Goal: Task Accomplishment & Management: Manage account settings

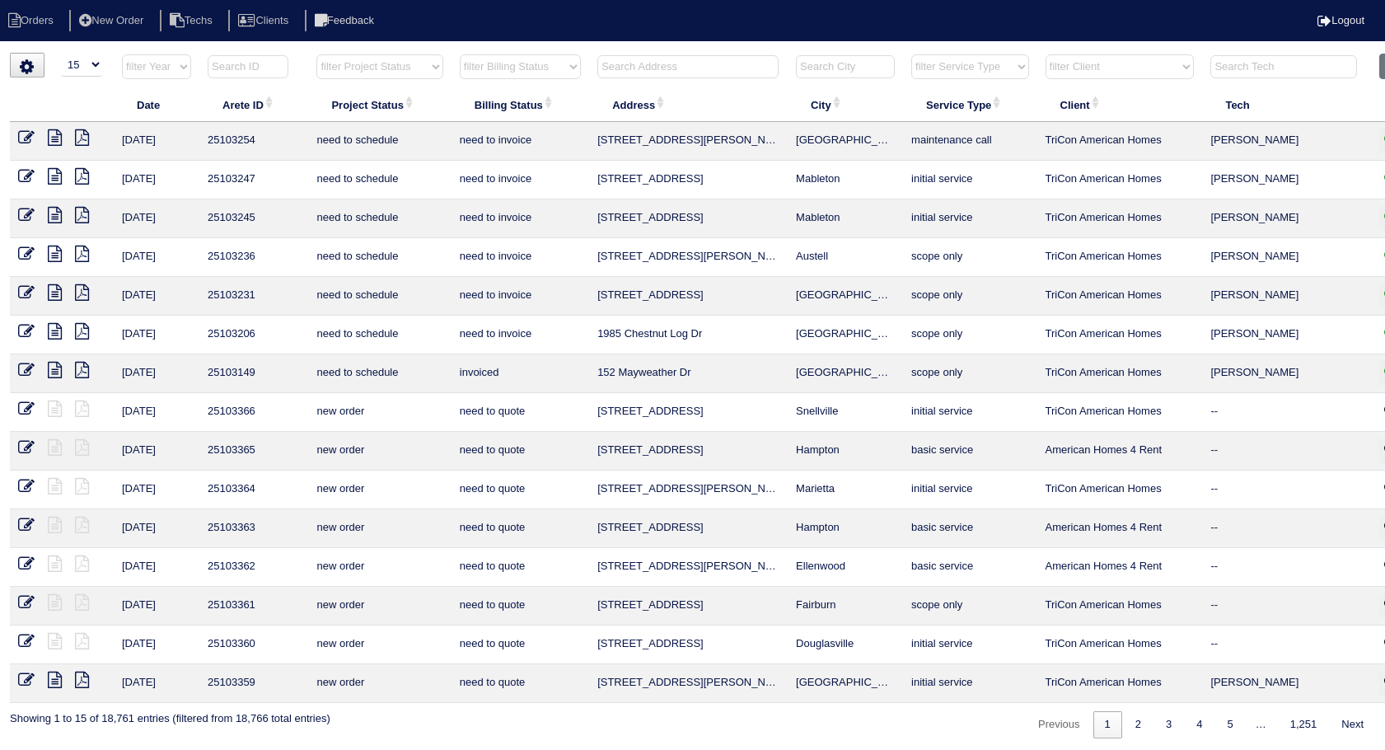
select select "15"
click at [1382, 68] on button "Clear" at bounding box center [1401, 67] width 42 height 26
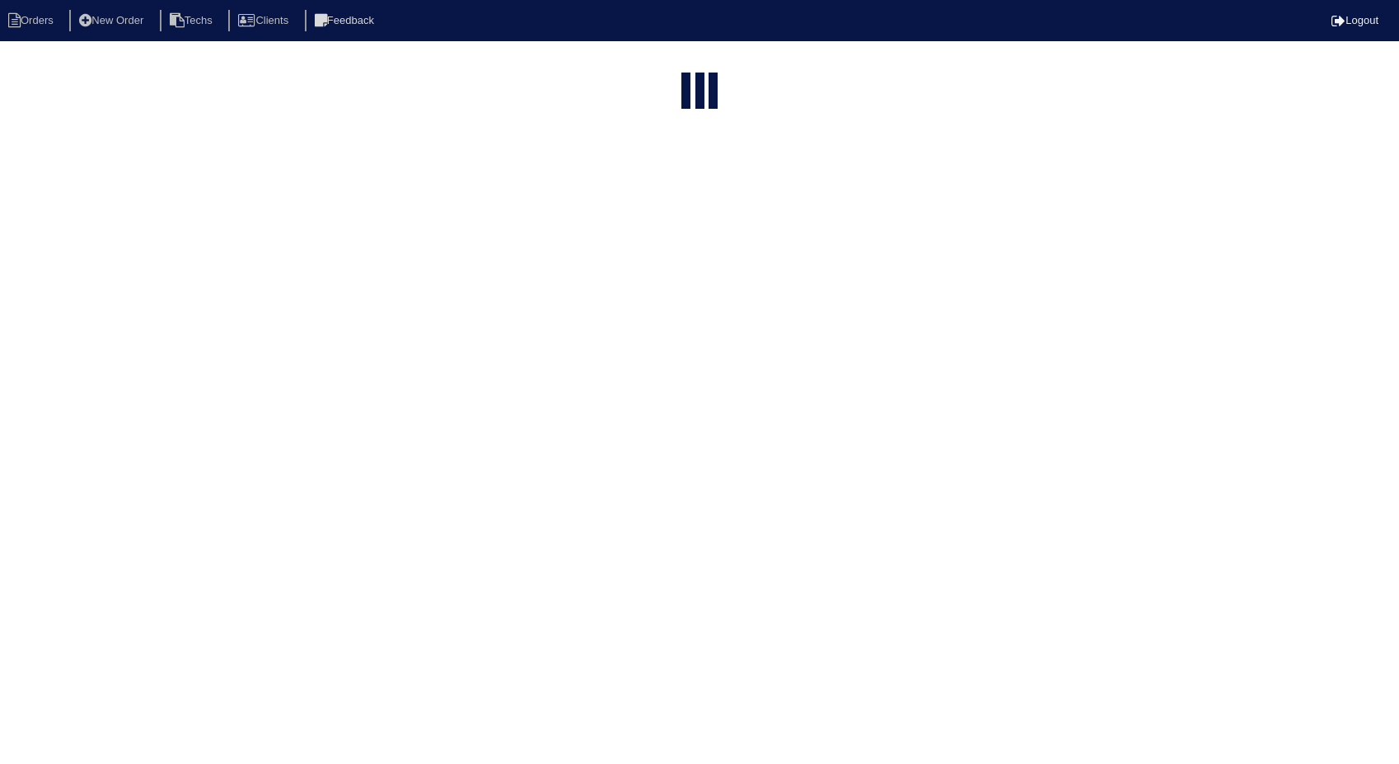
select select "15"
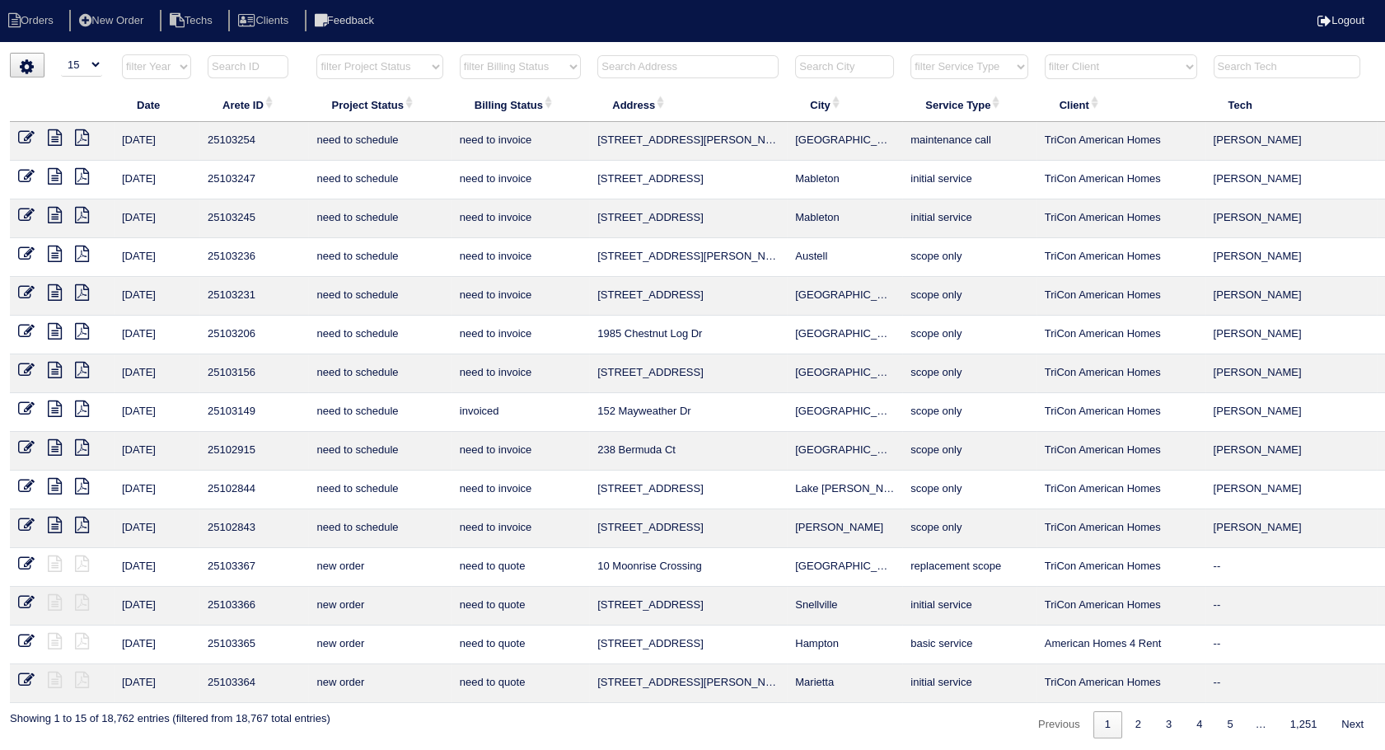
click at [664, 60] on input "text" at bounding box center [688, 66] width 181 height 23
click at [546, 62] on select "filter Billing Status -- Any Billing Status -- need to quote quoted need to inv…" at bounding box center [520, 66] width 121 height 25
click at [460, 54] on select "filter Billing Status -- Any Billing Status -- need to quote quoted need to inv…" at bounding box center [520, 66] width 121 height 25
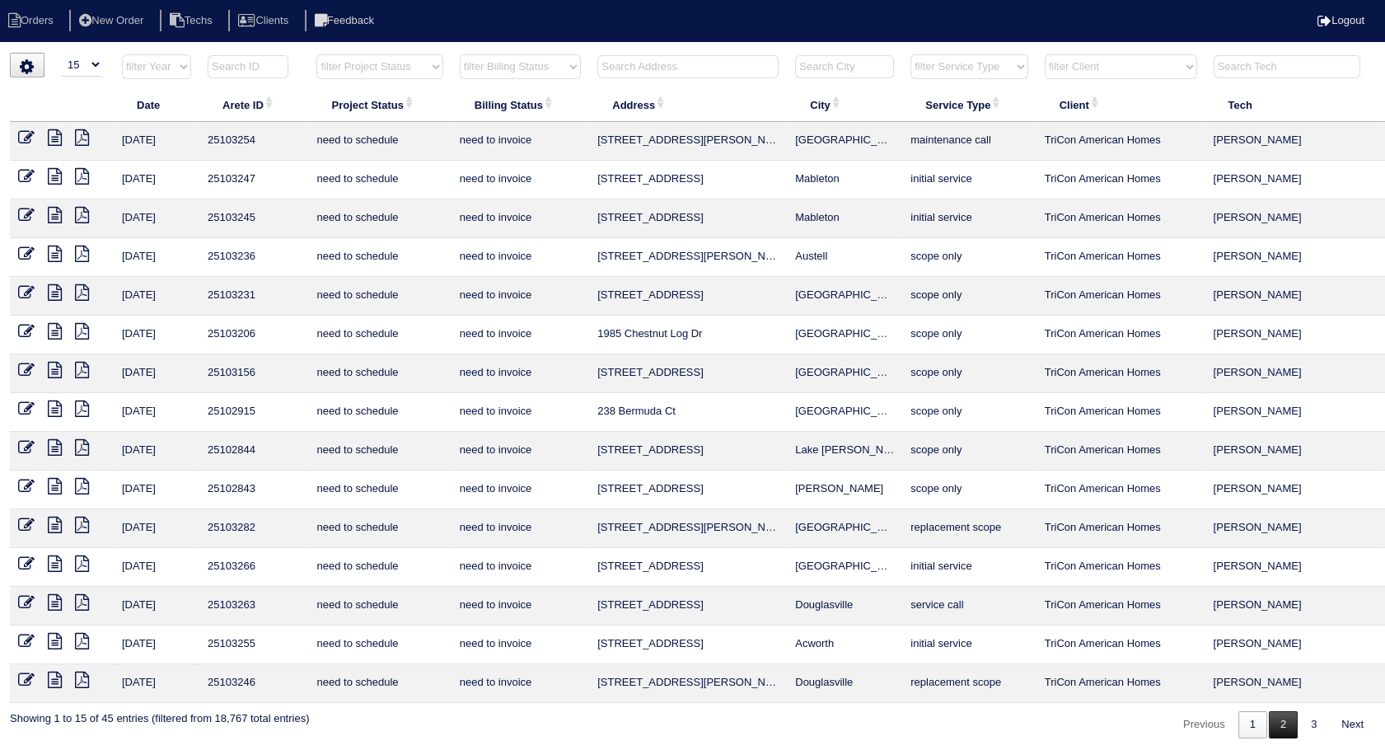
click at [1286, 728] on link "2" at bounding box center [1283, 724] width 29 height 27
select select "need to invoice"
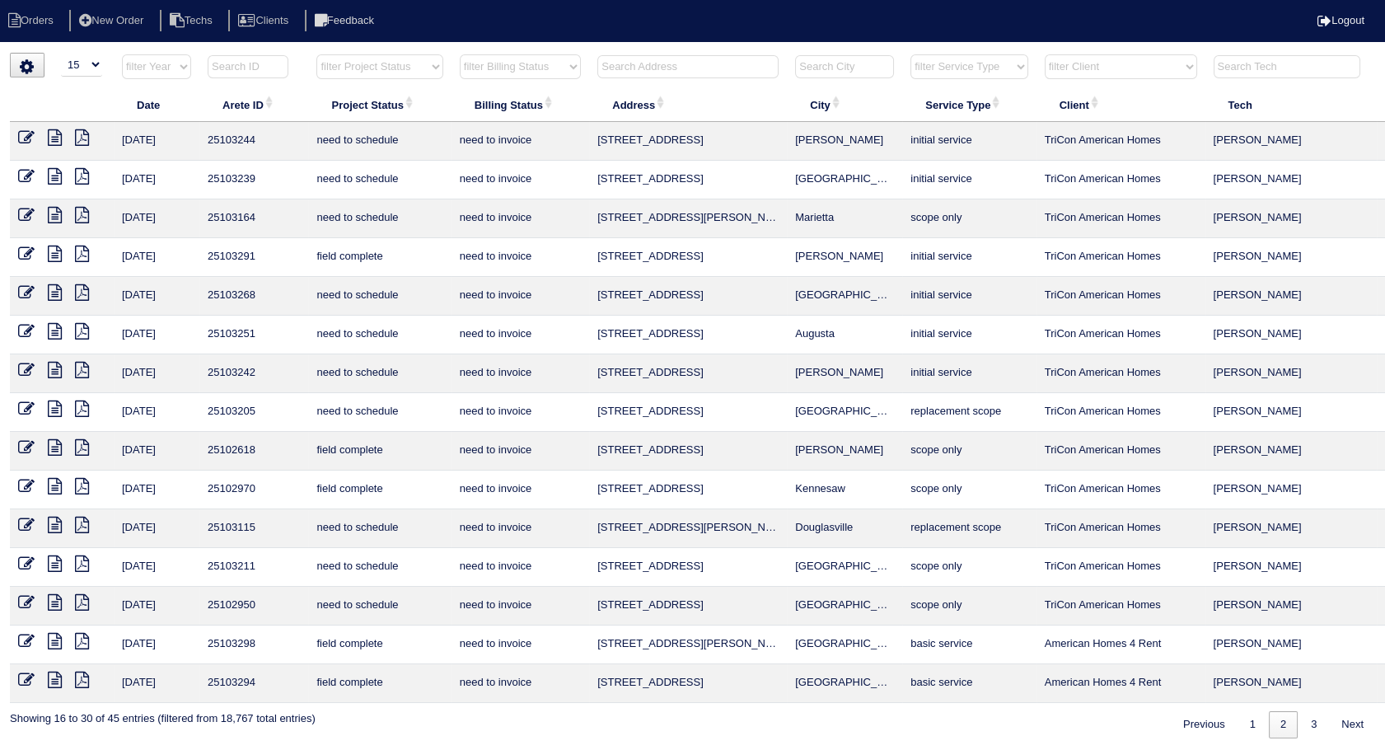
click at [18, 260] on td at bounding box center [62, 257] width 104 height 39
click at [22, 251] on icon at bounding box center [26, 254] width 16 height 16
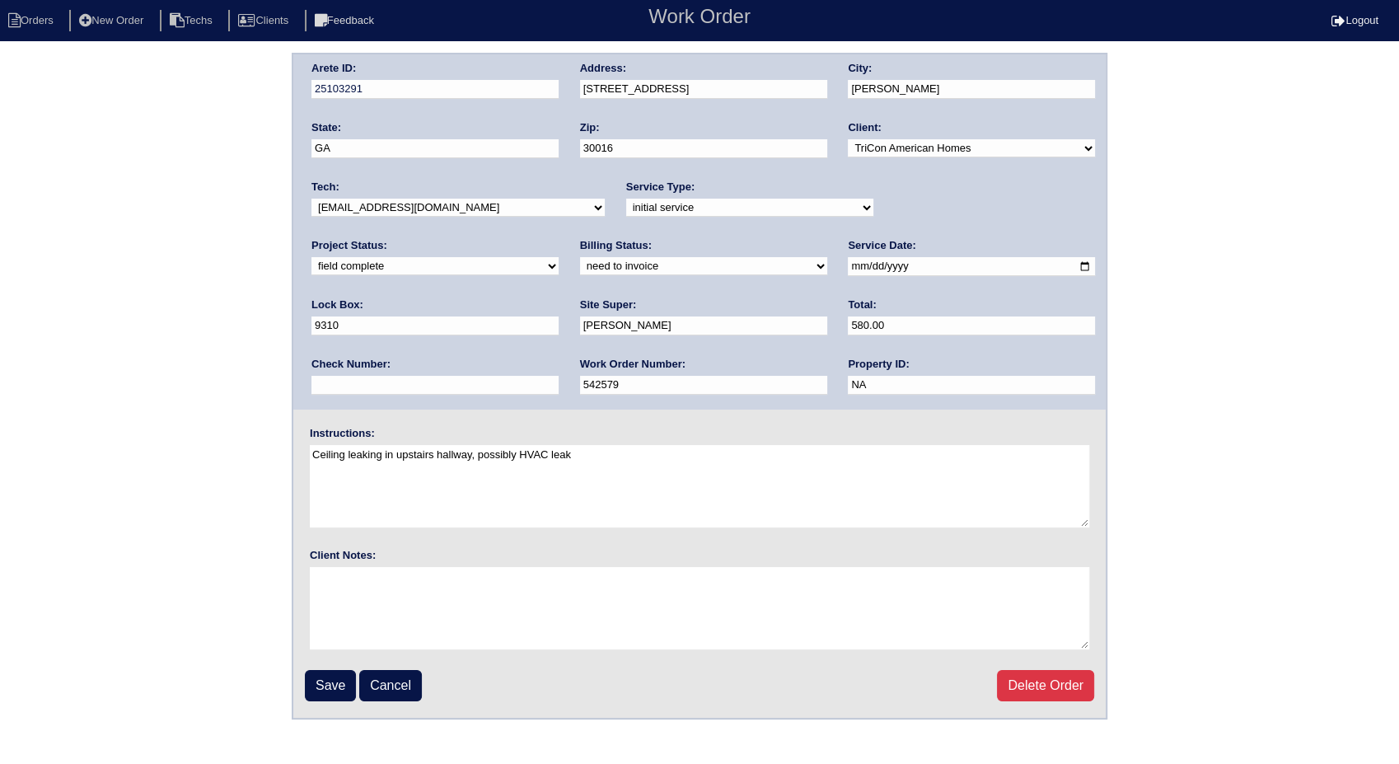
click at [580, 266] on select "need to quote quoted need to invoice invoiced paid warranty purchase order need…" at bounding box center [703, 266] width 247 height 18
select select "invoiced"
click at [580, 257] on select "need to quote quoted need to invoice invoiced paid warranty purchase order need…" at bounding box center [703, 266] width 247 height 18
click at [330, 691] on input "Save" at bounding box center [330, 685] width 51 height 31
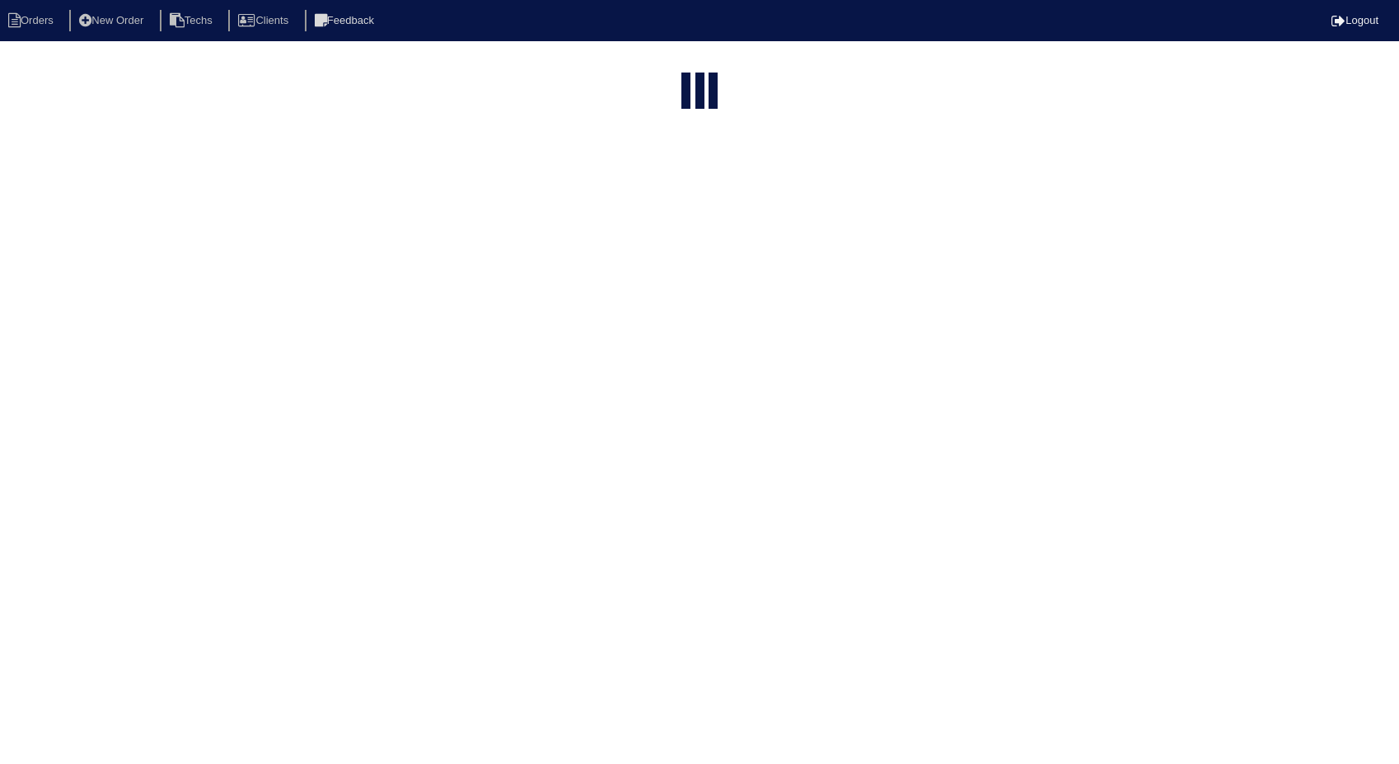
select select "15"
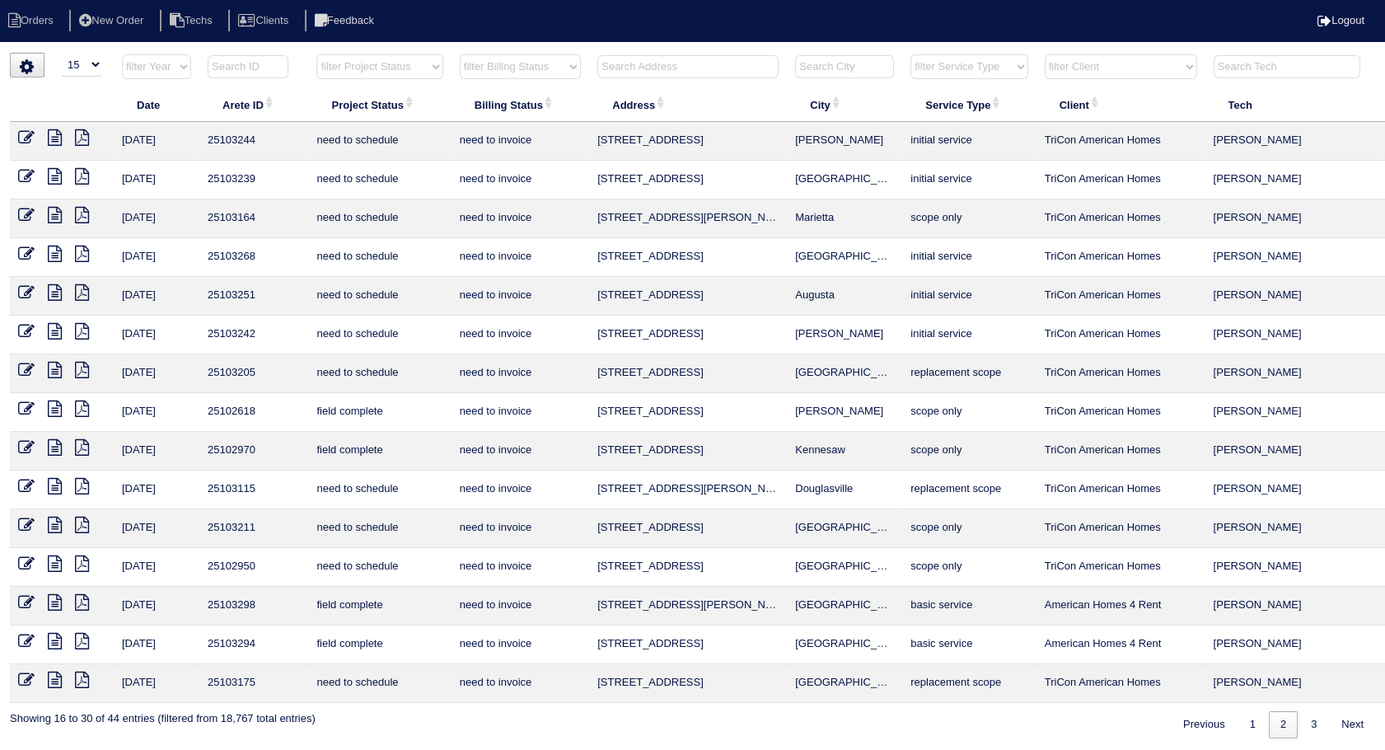
click at [330, 691] on td "need to schedule" at bounding box center [379, 683] width 143 height 39
click at [1308, 714] on link "3" at bounding box center [1314, 724] width 29 height 27
select select "need to invoice"
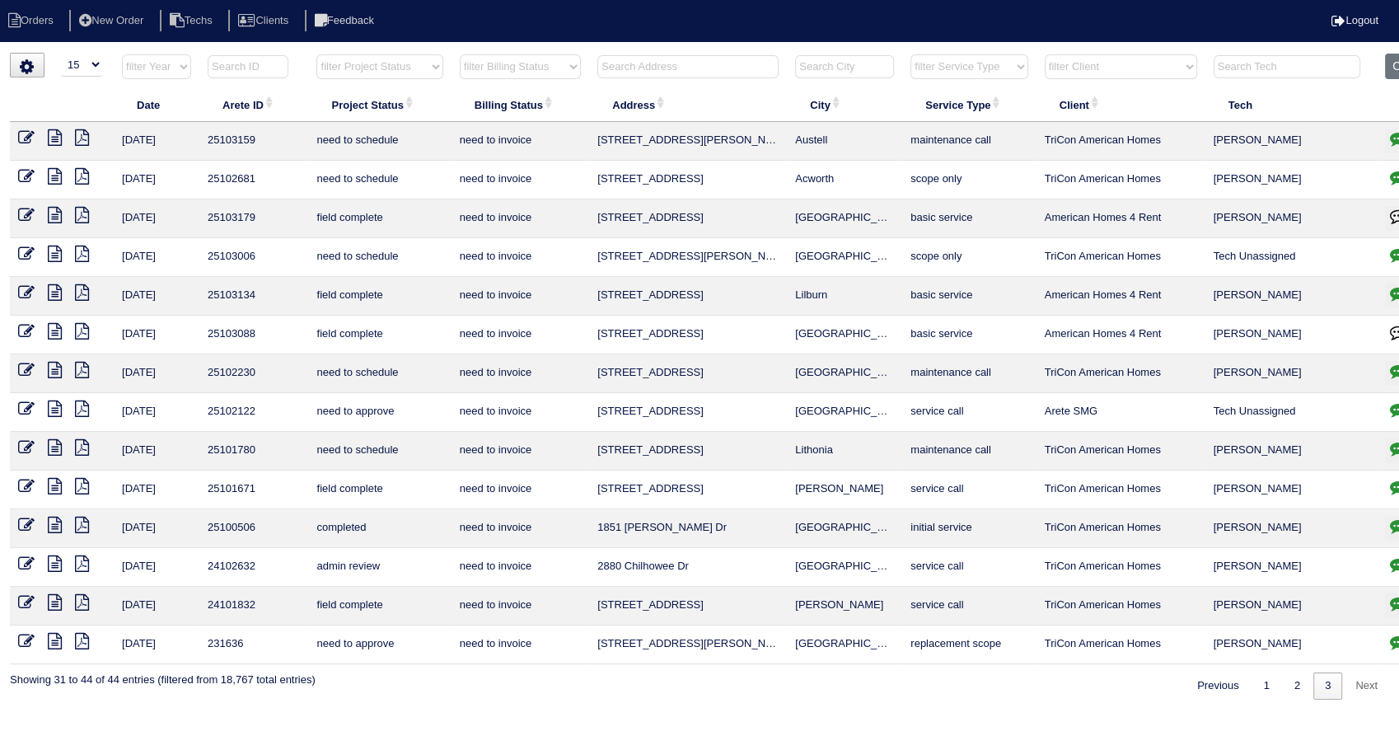
click at [24, 487] on icon at bounding box center [26, 486] width 16 height 16
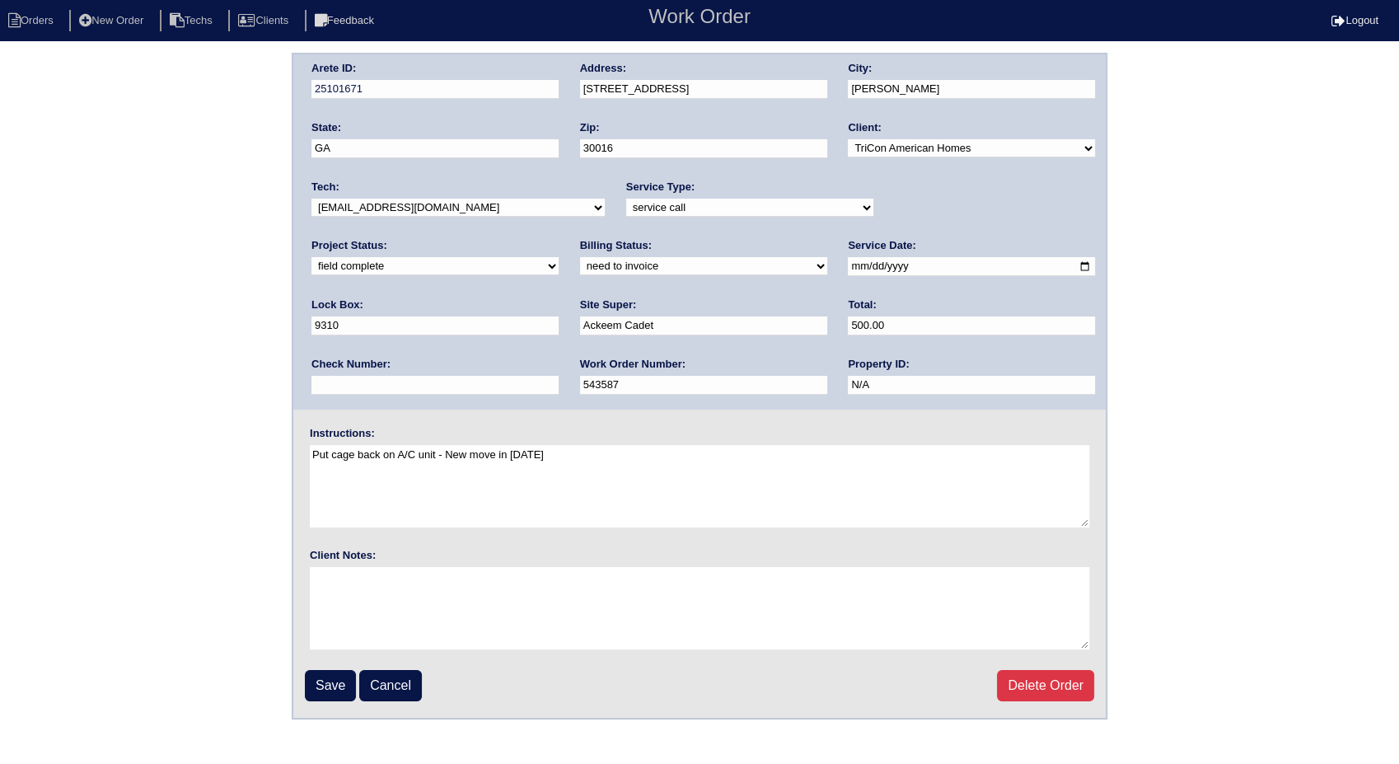
click at [580, 264] on select "need to quote quoted need to invoice invoiced paid warranty purchase order need…" at bounding box center [703, 266] width 247 height 18
select select "invoiced"
click at [580, 257] on select "need to quote quoted need to invoice invoiced paid warranty purchase order need…" at bounding box center [703, 266] width 247 height 18
click at [344, 678] on input "Save" at bounding box center [330, 685] width 51 height 31
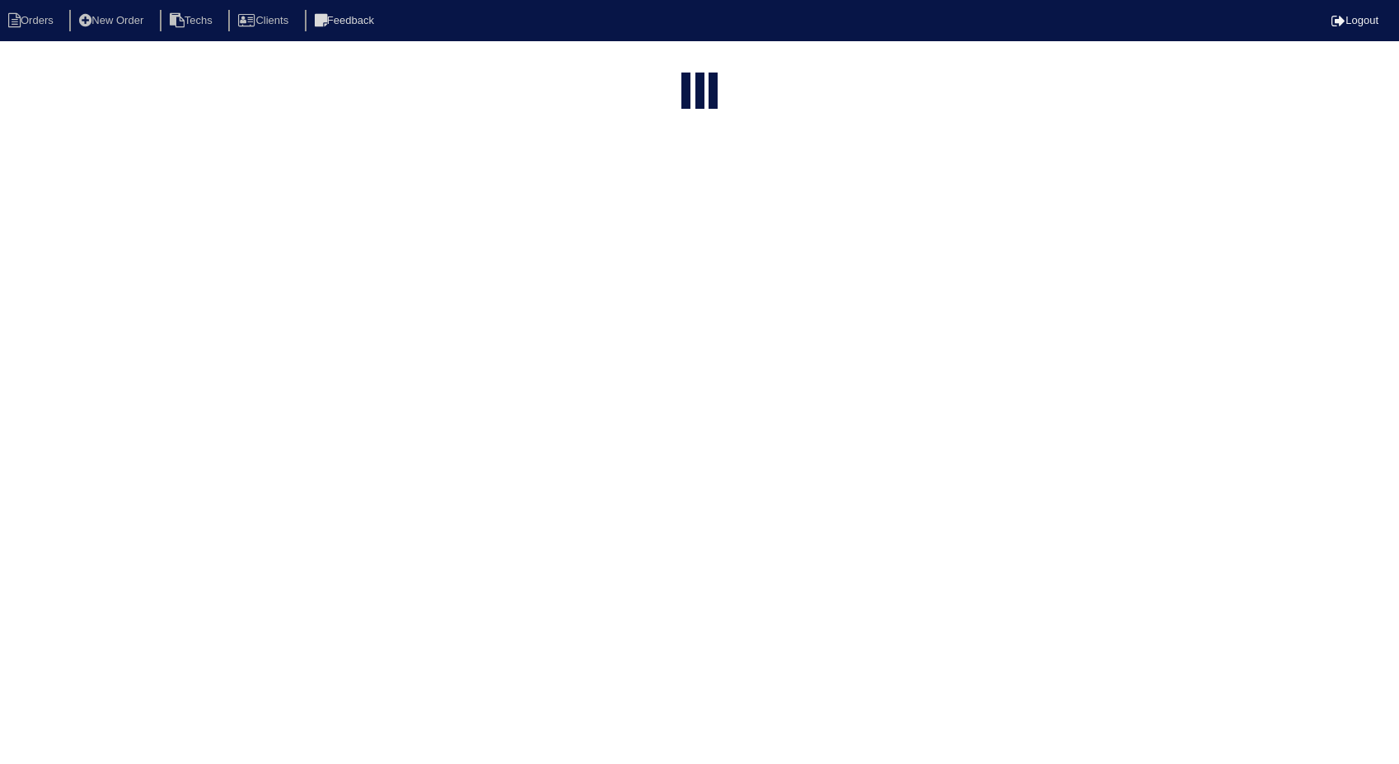
select select "15"
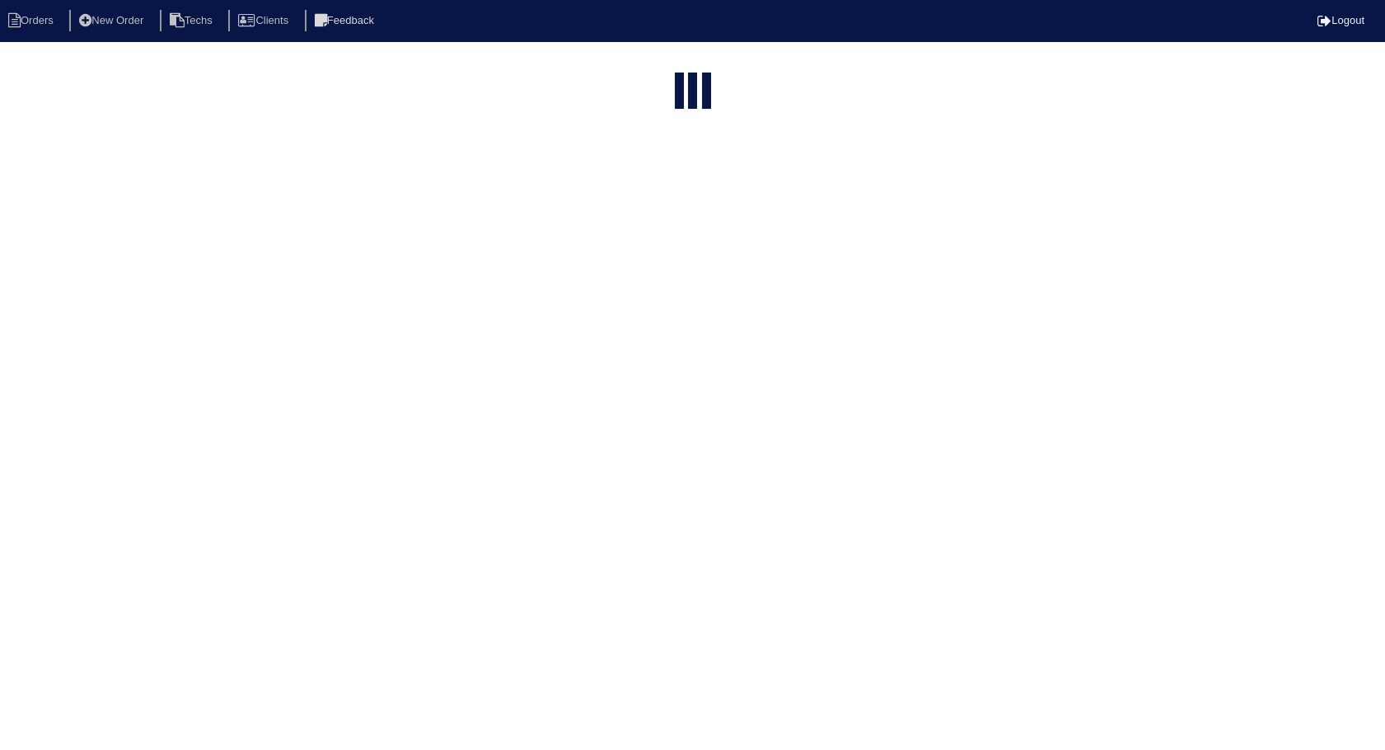
select select "need to invoice"
